Goal: Navigation & Orientation: Find specific page/section

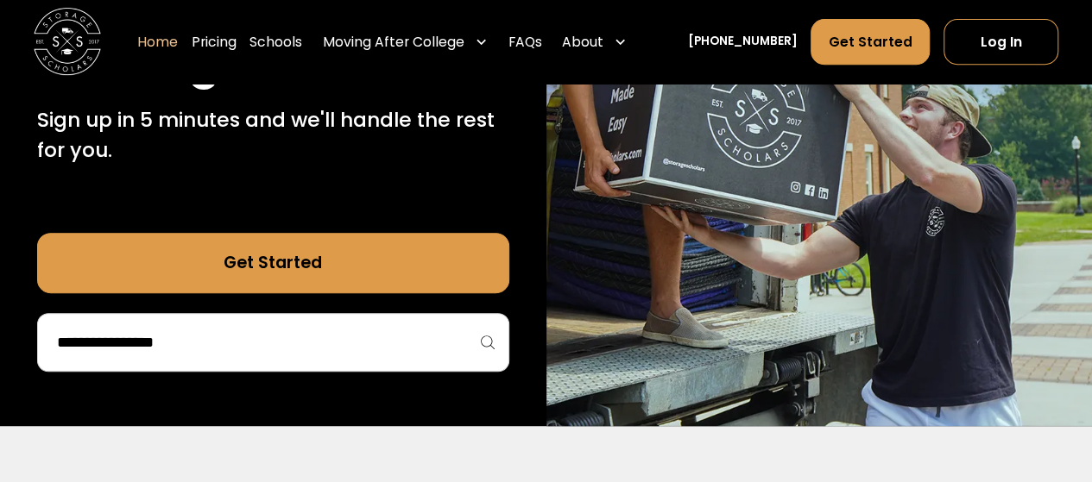
scroll to position [358, 0]
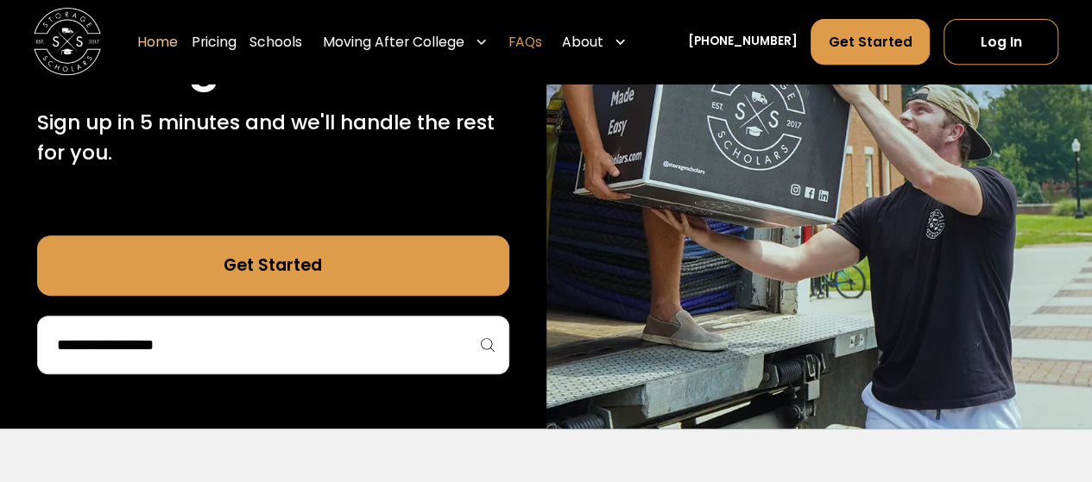
click at [538, 37] on link "FAQs" at bounding box center [525, 42] width 34 height 47
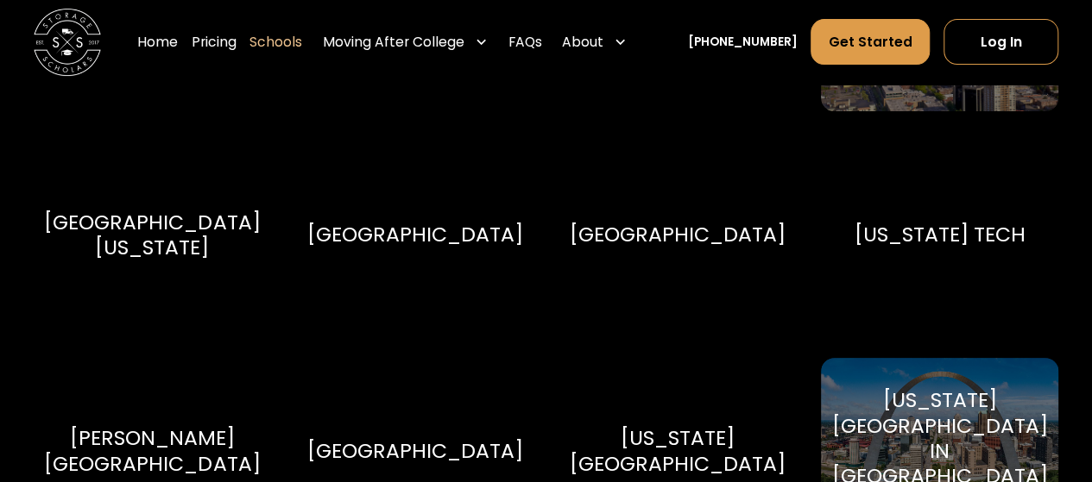
scroll to position [10004, 0]
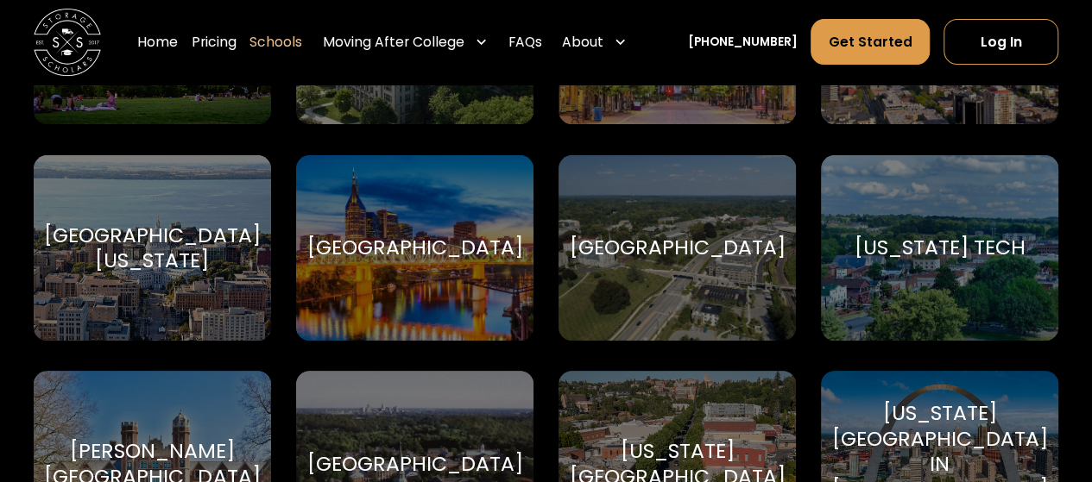
click at [882, 260] on div "[US_STATE] Tech" at bounding box center [939, 247] width 171 height 25
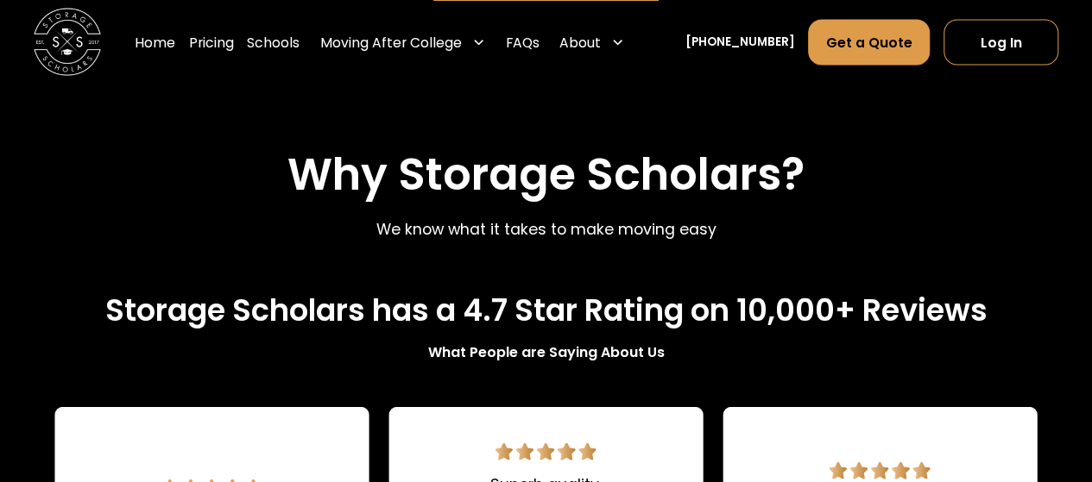
scroll to position [1270, 0]
